Goal: Transaction & Acquisition: Subscribe to service/newsletter

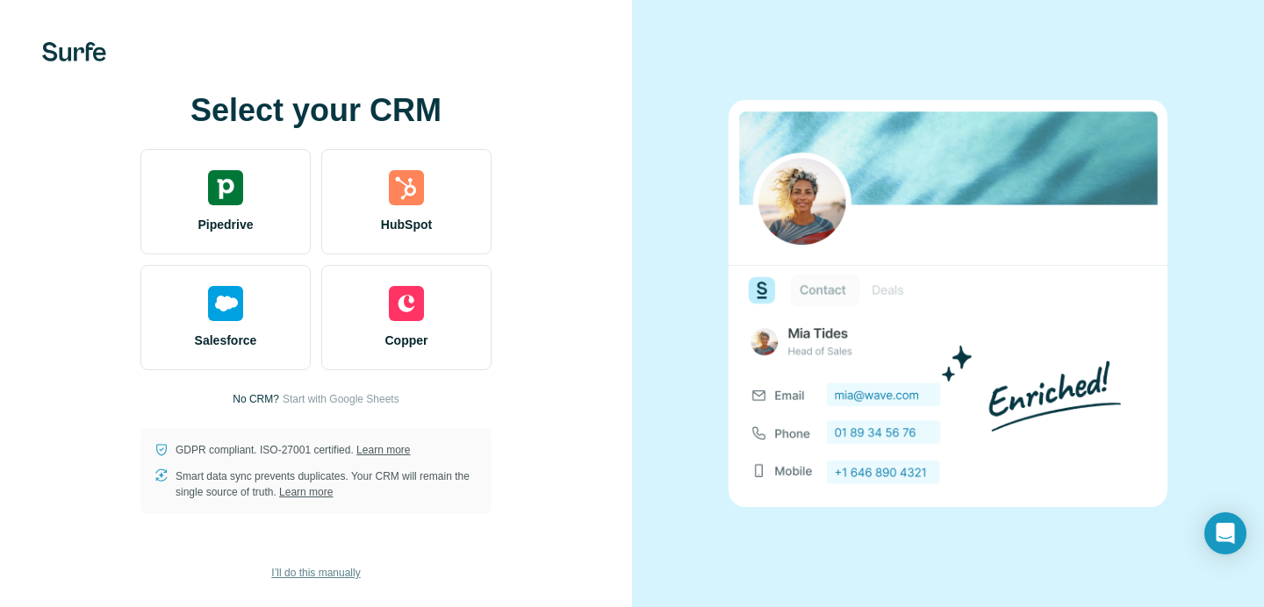
click at [293, 575] on span "I’ll do this manually" at bounding box center [315, 573] width 89 height 16
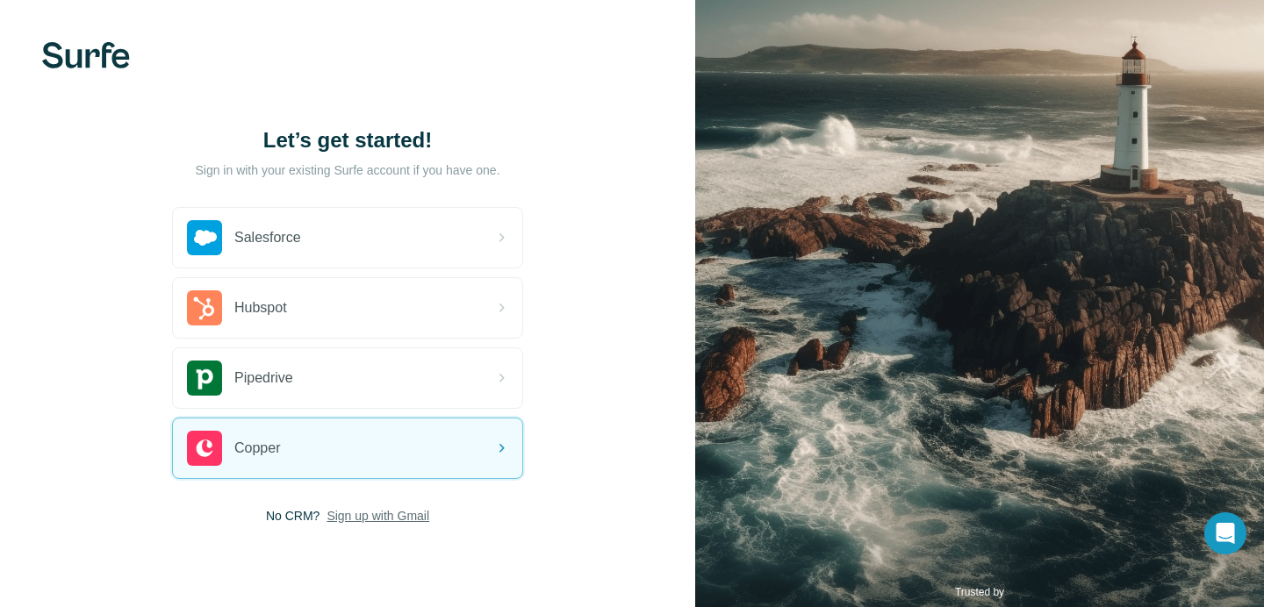
click at [368, 514] on span "Sign up with Gmail" at bounding box center [377, 516] width 103 height 18
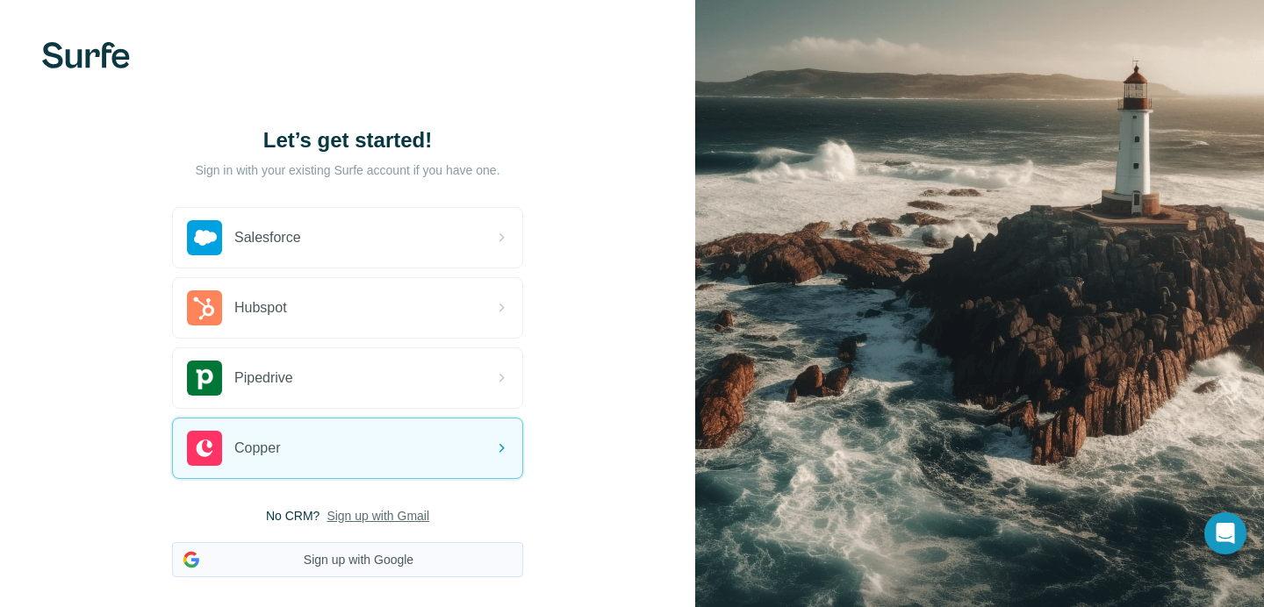
click at [361, 568] on button "Sign up with Google" at bounding box center [347, 559] width 351 height 35
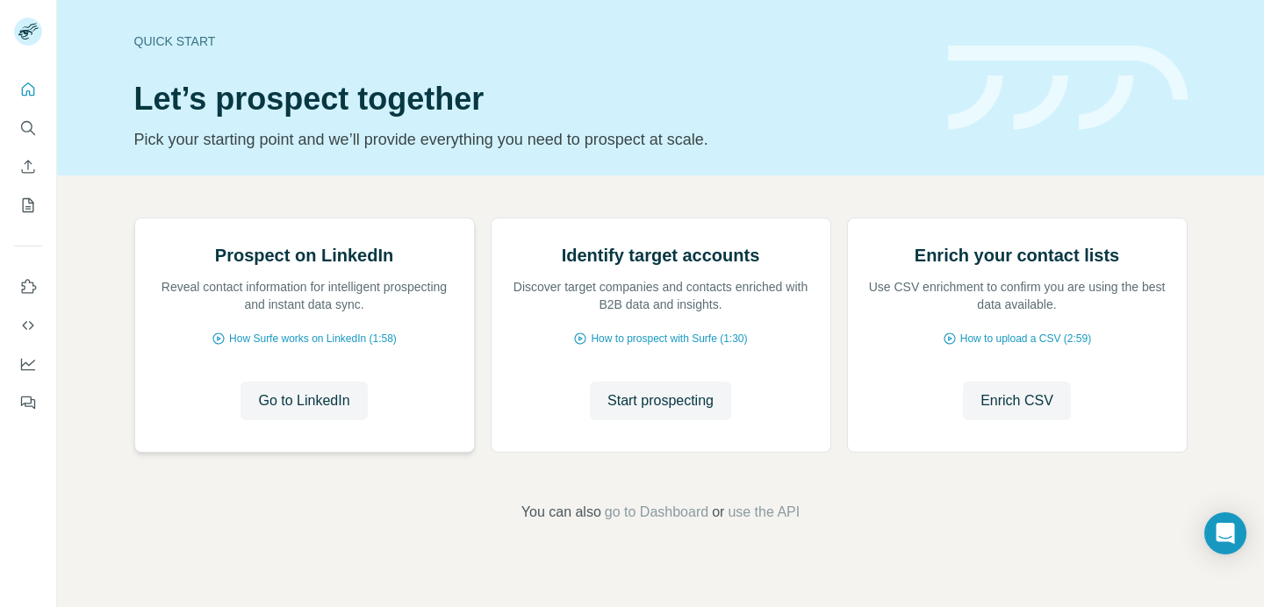
scroll to position [121, 0]
click at [298, 412] on span "Go to LinkedIn" at bounding box center [303, 400] width 91 height 21
click at [31, 89] on icon "Quick start" at bounding box center [28, 90] width 18 height 18
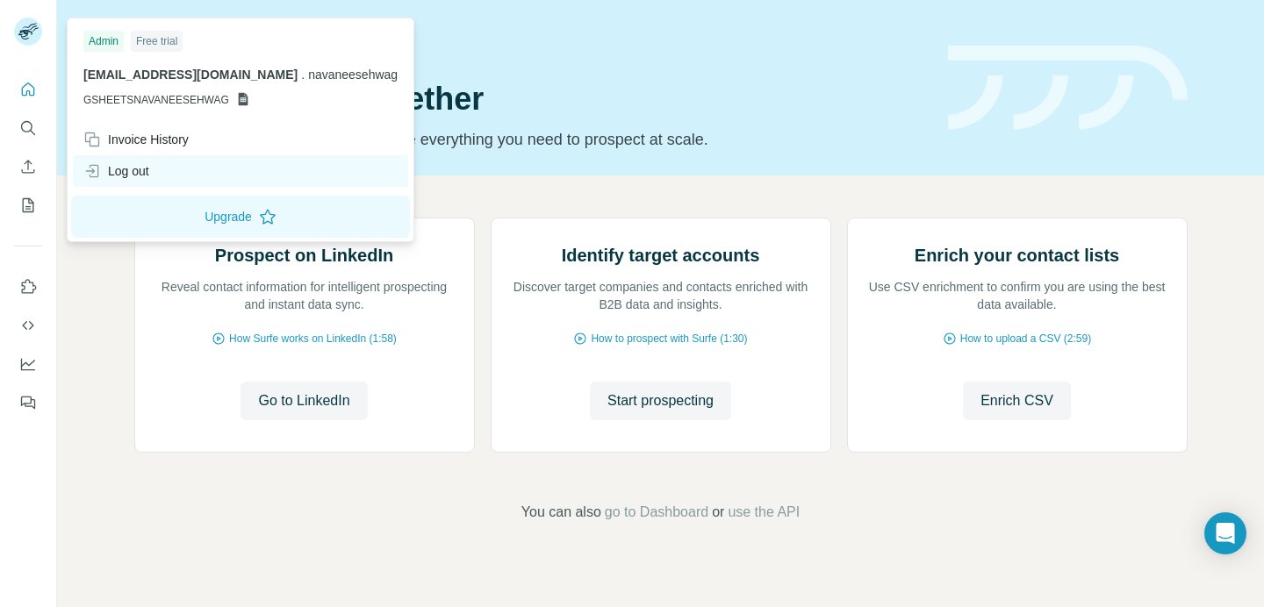
click at [139, 177] on div "Log out" at bounding box center [116, 171] width 66 height 18
